Goal: Task Accomplishment & Management: Use online tool/utility

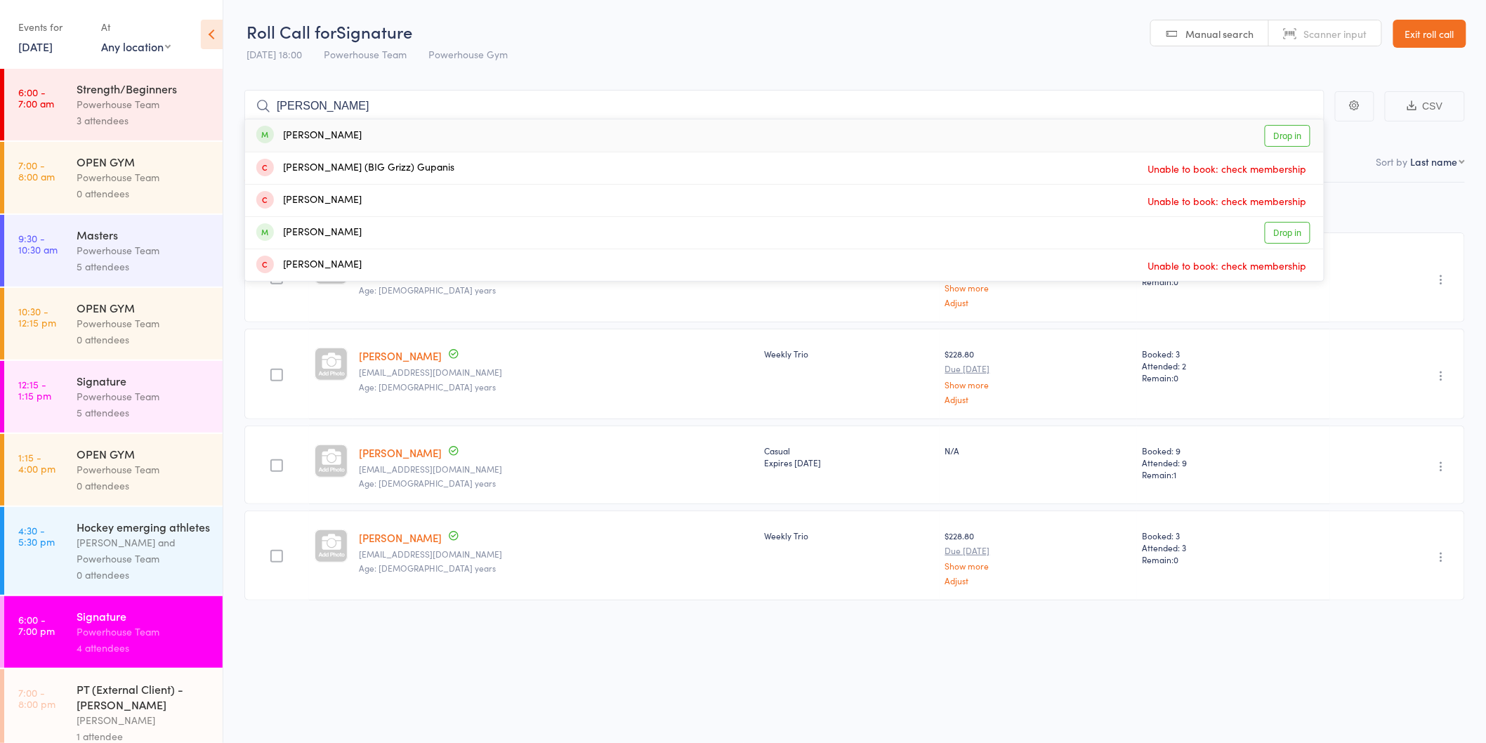
type input "[PERSON_NAME]"
click at [1285, 133] on link "Drop in" at bounding box center [1288, 136] width 46 height 22
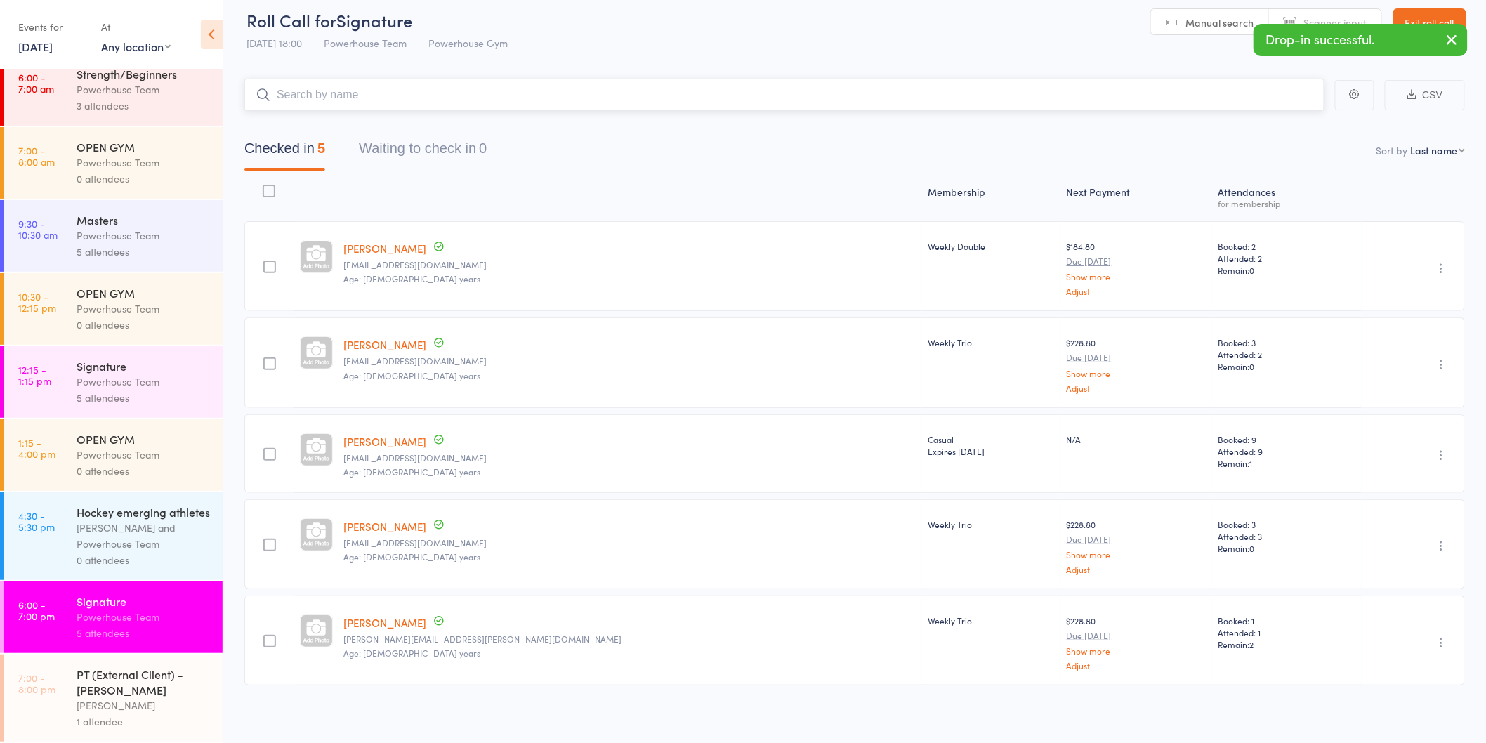
scroll to position [15, 0]
click at [147, 700] on div "[PERSON_NAME]" at bounding box center [144, 705] width 134 height 16
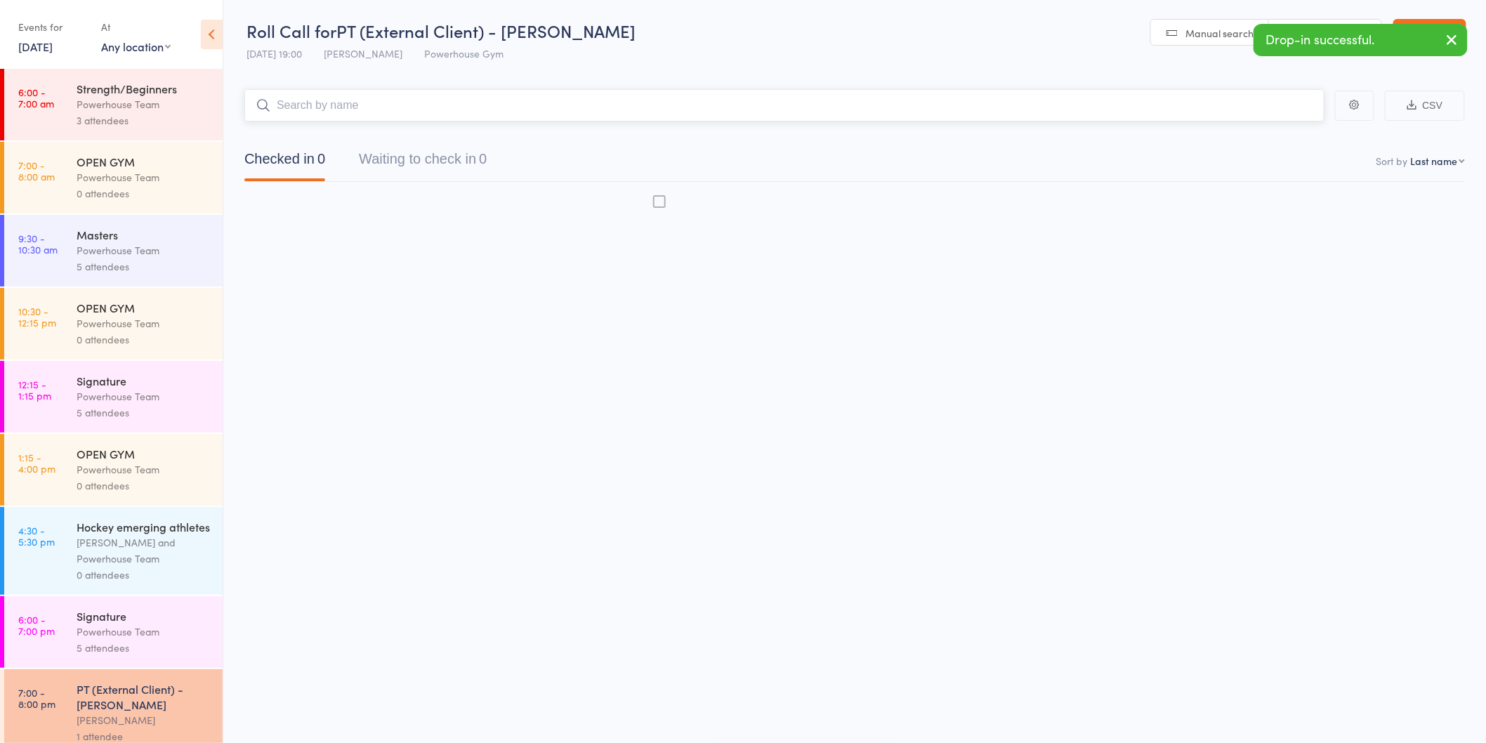
scroll to position [1, 0]
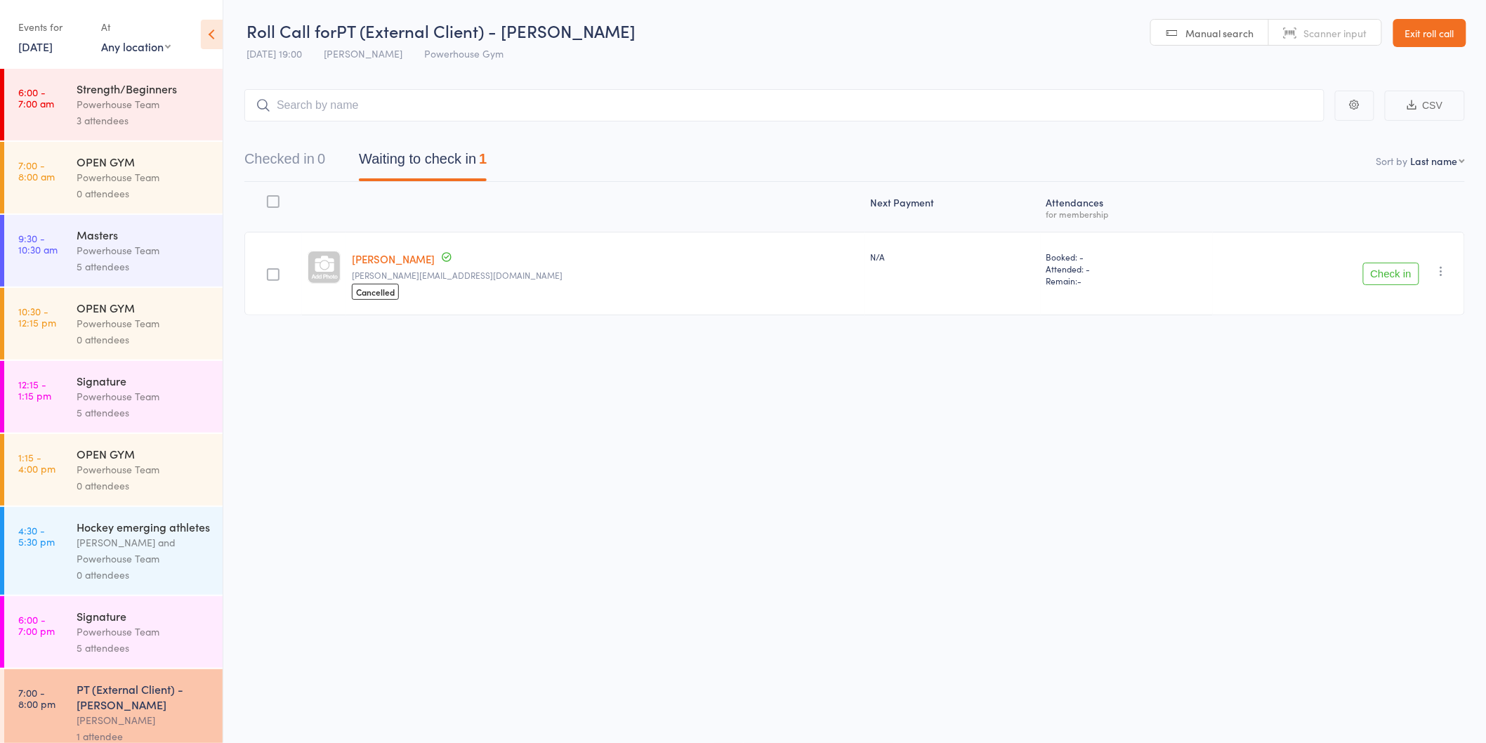
click at [1394, 275] on button "Check in" at bounding box center [1391, 274] width 56 height 22
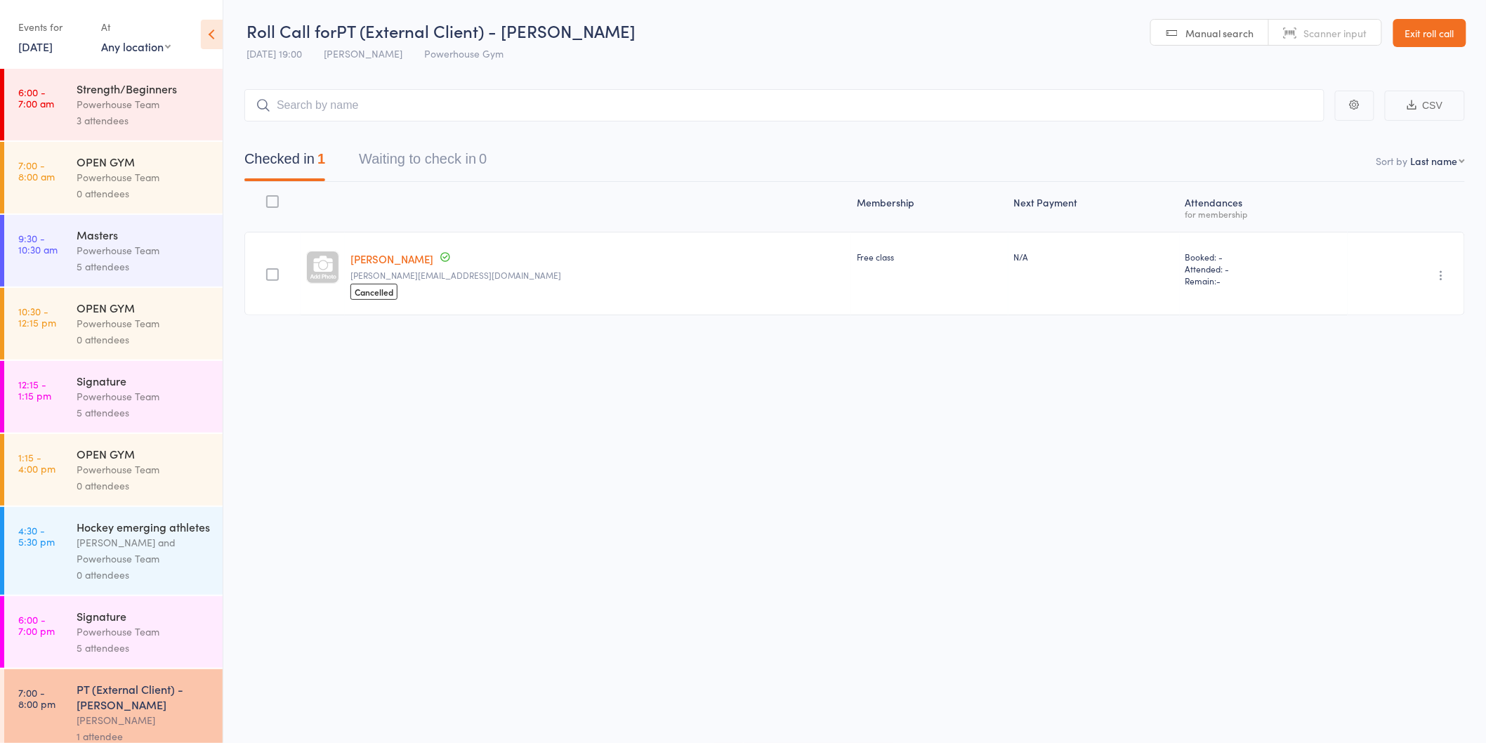
click at [51, 43] on link "[DATE]" at bounding box center [35, 46] width 34 height 15
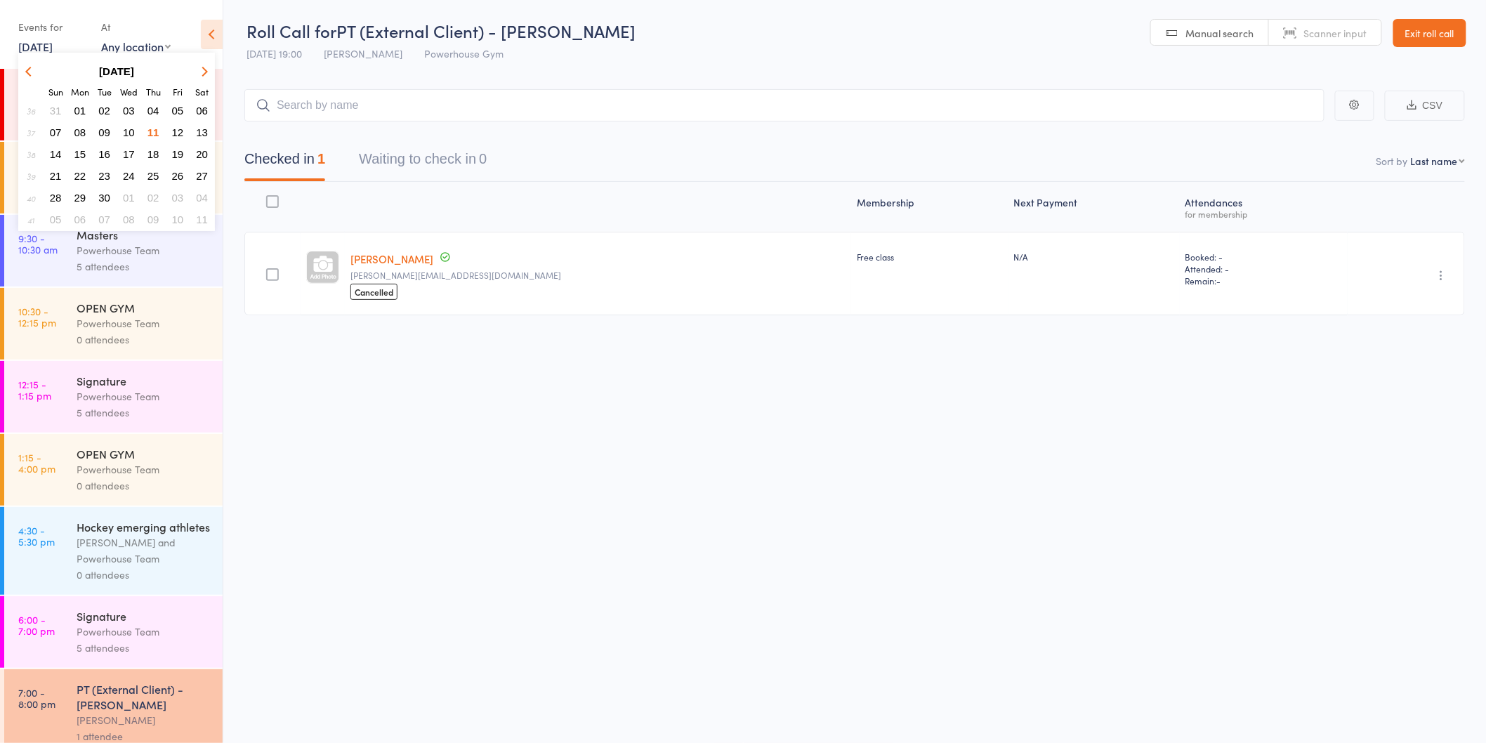
click at [173, 129] on span "12" at bounding box center [178, 132] width 12 height 12
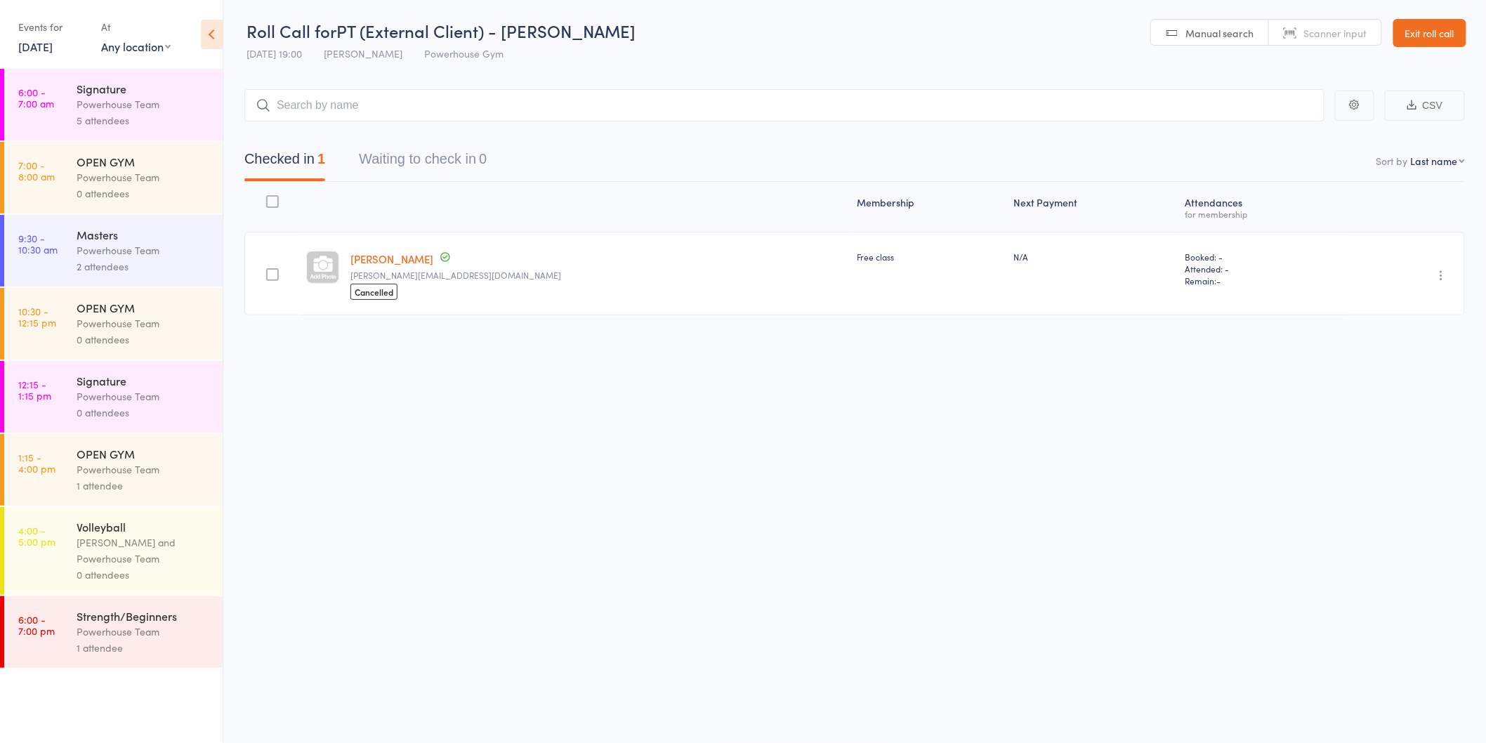
click at [167, 115] on div "5 attendees" at bounding box center [144, 120] width 134 height 16
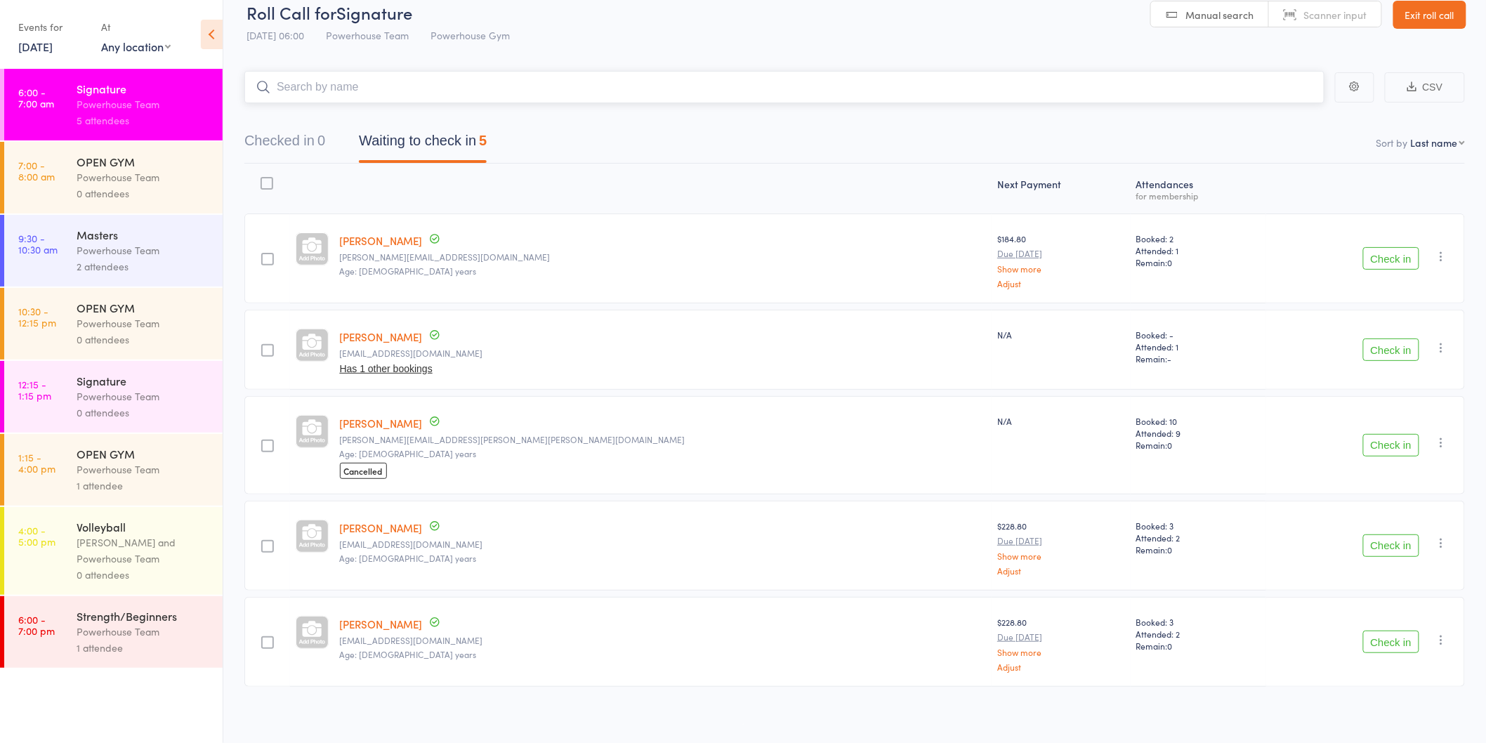
scroll to position [24, 0]
